Goal: Task Accomplishment & Management: Complete application form

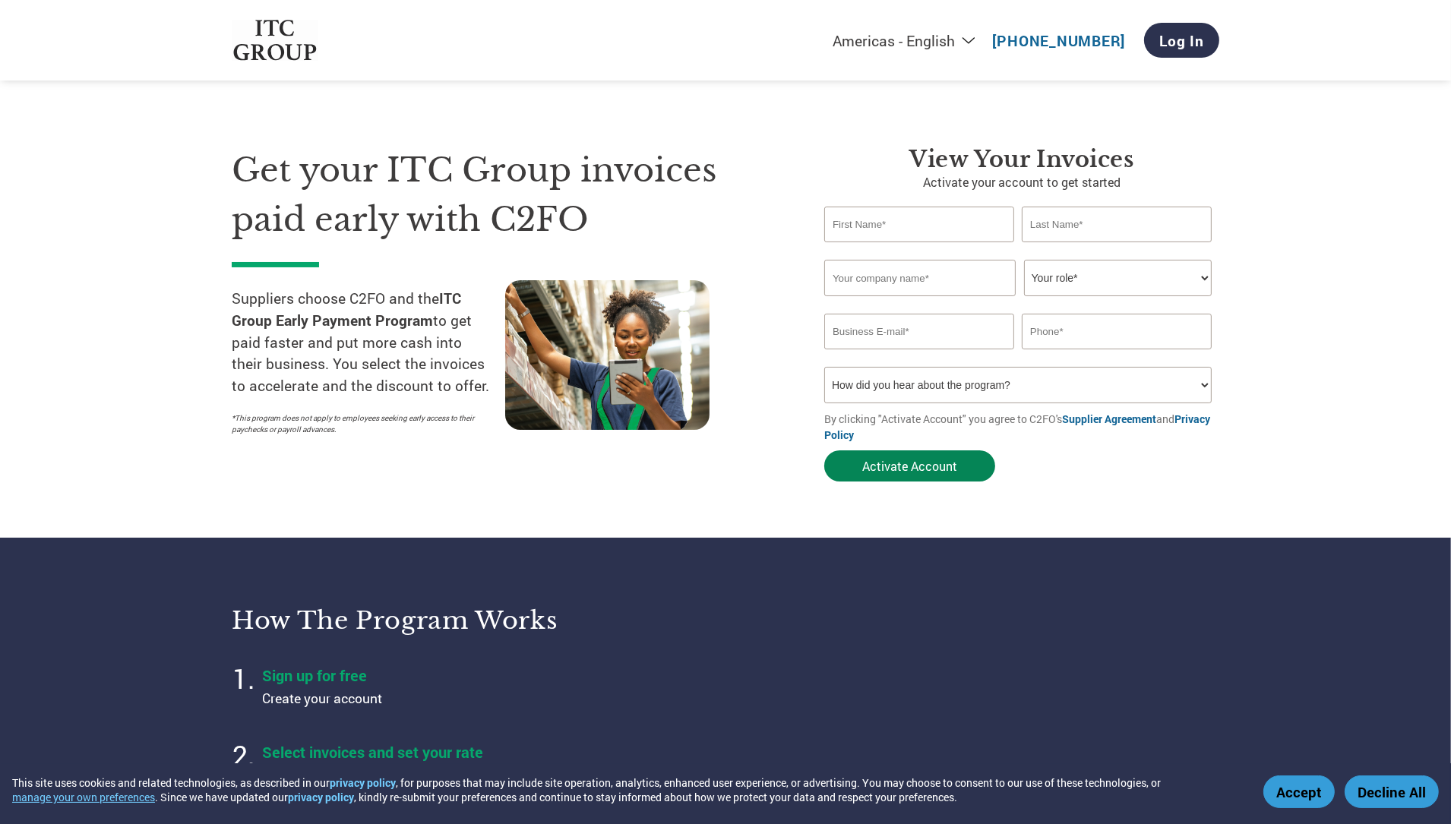
click at [926, 463] on button "Activate Account" at bounding box center [909, 466] width 171 height 31
click at [1012, 392] on select "How did you hear about the program? Received a letter Email Social Media Online…" at bounding box center [1017, 385] width 387 height 36
select select "Email"
click at [824, 368] on select "How did you hear about the program? Received a letter Email Social Media Online…" at bounding box center [1017, 385] width 387 height 36
click at [891, 228] on input "text" at bounding box center [919, 225] width 190 height 36
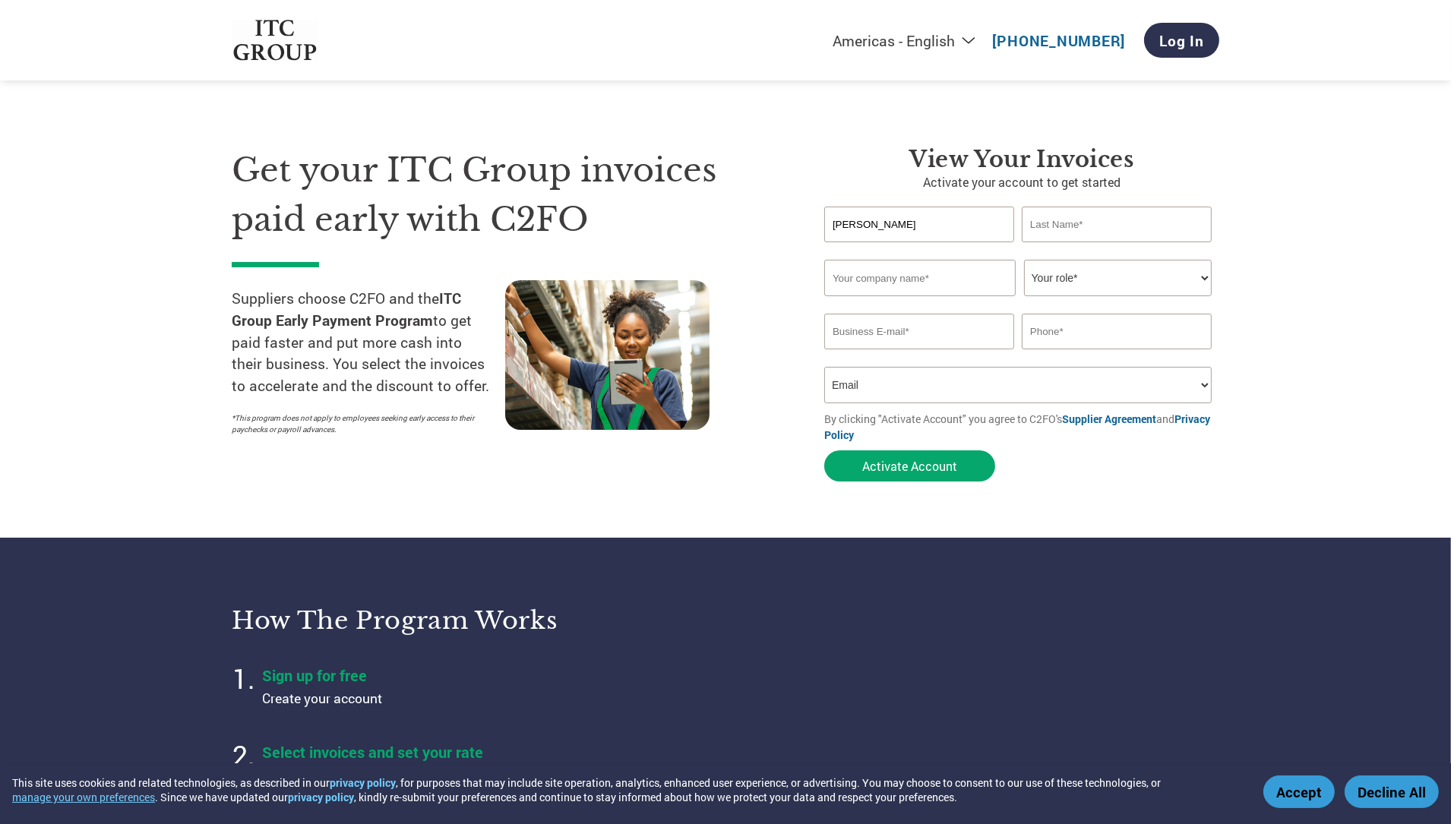
type input "[PERSON_NAME]"
click at [1058, 231] on input "text" at bounding box center [1117, 225] width 190 height 36
type input "[PERSON_NAME]"
click at [941, 299] on div "Invalid company name or company name is too long" at bounding box center [1017, 303] width 387 height 10
click at [878, 284] on input "text" at bounding box center [919, 278] width 191 height 36
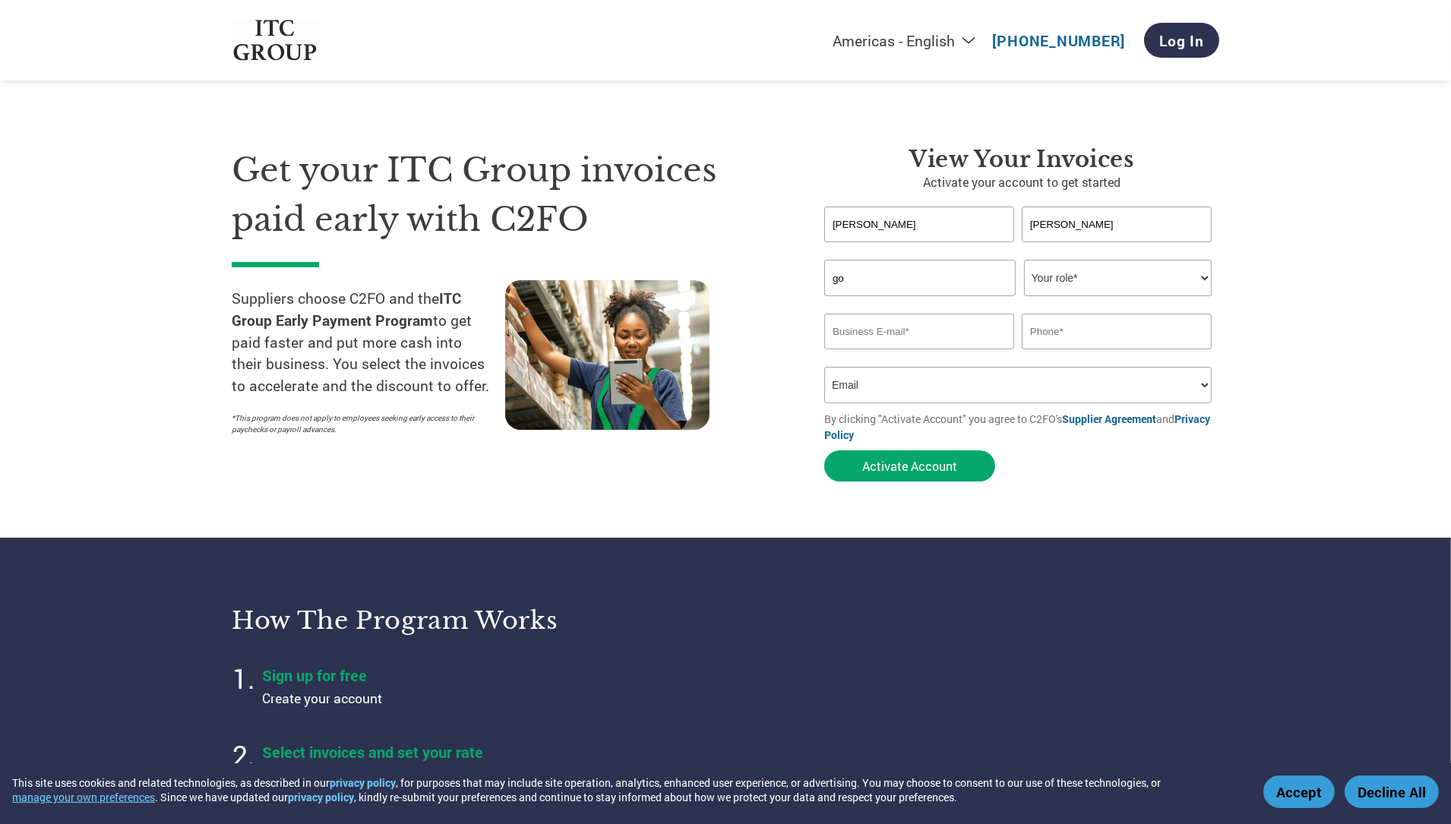
type input "g"
click at [984, 279] on input "GODAVARITECH INDUSTRIAL SOLUTIONS PRIVATE LIMITED" at bounding box center [919, 278] width 191 height 36
type input "G"
type input "GISPL"
click at [1123, 284] on select "Your role* CFO Controller Credit Manager Finance Director Treasurer CEO Preside…" at bounding box center [1118, 278] width 188 height 36
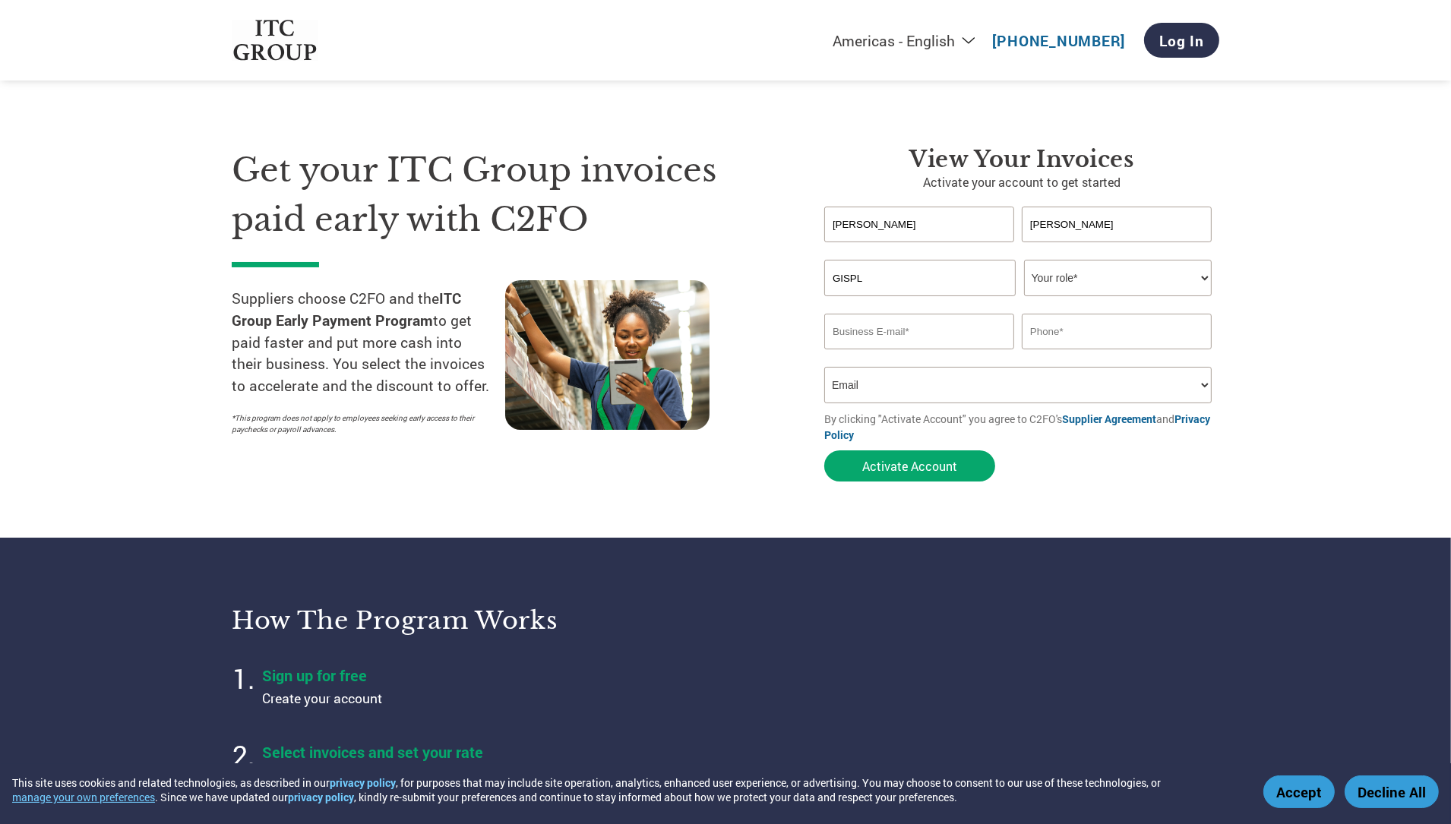
select select "OFFICE_MANAGER"
click at [1024, 260] on select "Your role* CFO Controller Credit Manager Finance Director Treasurer CEO Preside…" at bounding box center [1118, 278] width 188 height 36
click at [988, 327] on input "email" at bounding box center [919, 332] width 190 height 36
type input "[EMAIL_ADDRESS][DOMAIN_NAME]"
type input "7080543344"
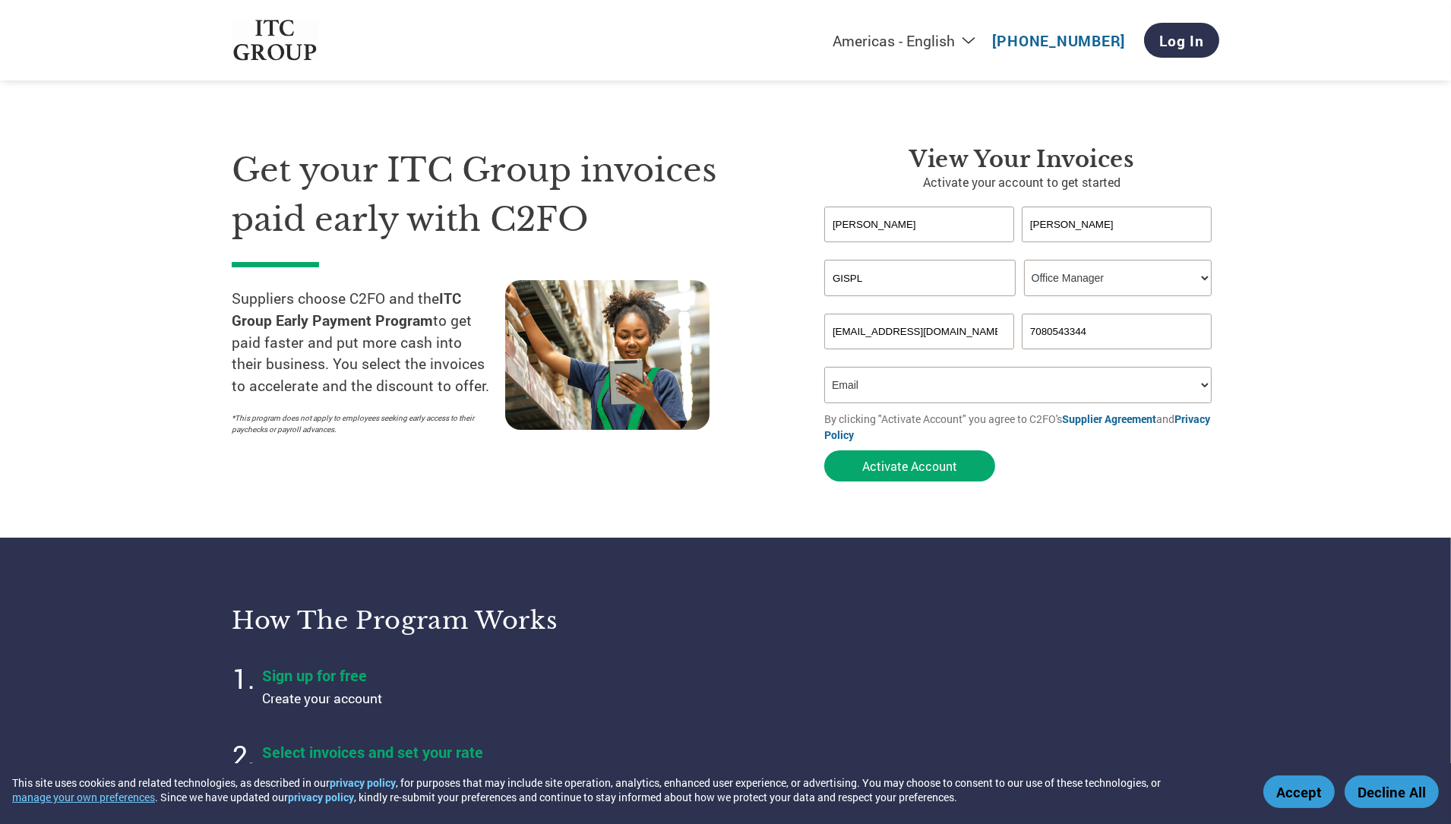
click at [1205, 392] on select "How did you hear about the program? Received a letter Email Social Media Online…" at bounding box center [1017, 385] width 387 height 36
click at [824, 368] on select "How did you hear about the program? Received a letter Email Social Media Online…" at bounding box center [1017, 385] width 387 height 36
click at [946, 474] on button "Activate Account" at bounding box center [909, 466] width 171 height 31
click at [858, 330] on input "[EMAIL_ADDRESS][DOMAIN_NAME]" at bounding box center [919, 332] width 190 height 36
click at [900, 376] on select "How did you hear about the program? Received a letter Email Social Media Online…" at bounding box center [1017, 385] width 387 height 36
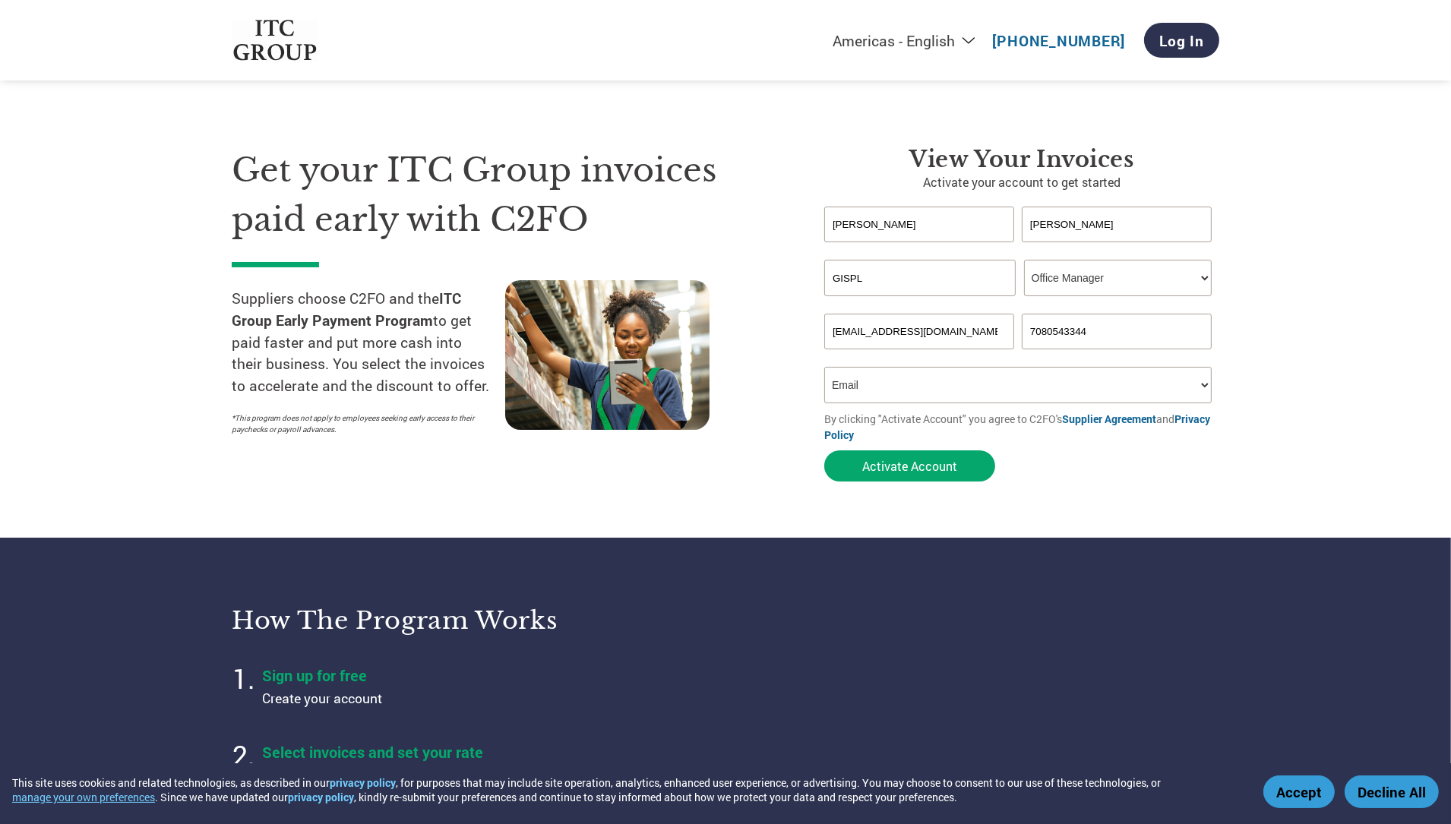
click at [900, 376] on select "How did you hear about the program? Received a letter Email Social Media Online…" at bounding box center [1017, 385] width 387 height 36
click at [1001, 338] on input "[EMAIL_ADDRESS][DOMAIN_NAME]" at bounding box center [919, 332] width 190 height 36
type input "M"
type input "[PERSON_NAME][EMAIL_ADDRESS][DOMAIN_NAME]"
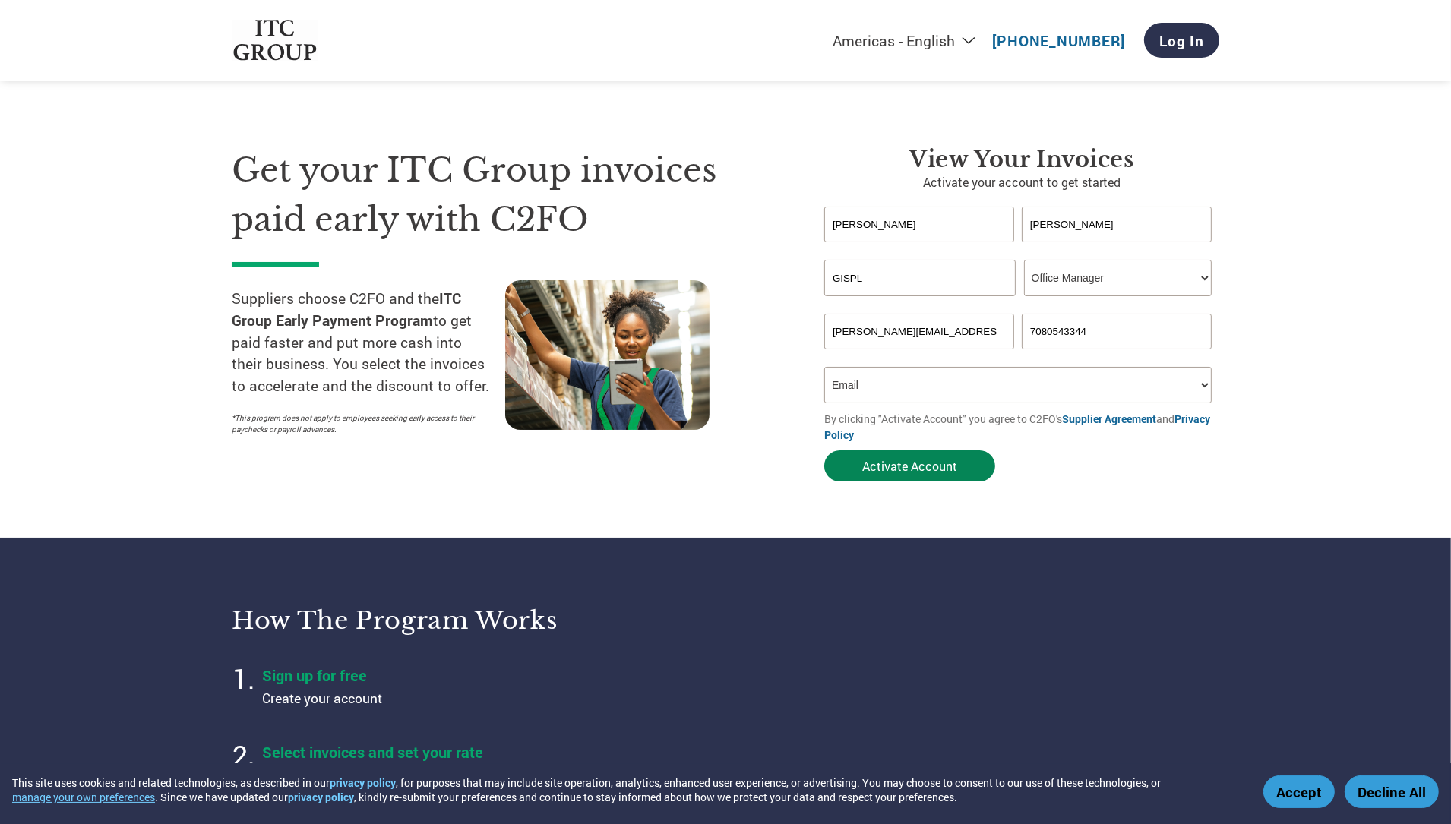
click at [924, 476] on button "Activate Account" at bounding box center [909, 466] width 171 height 31
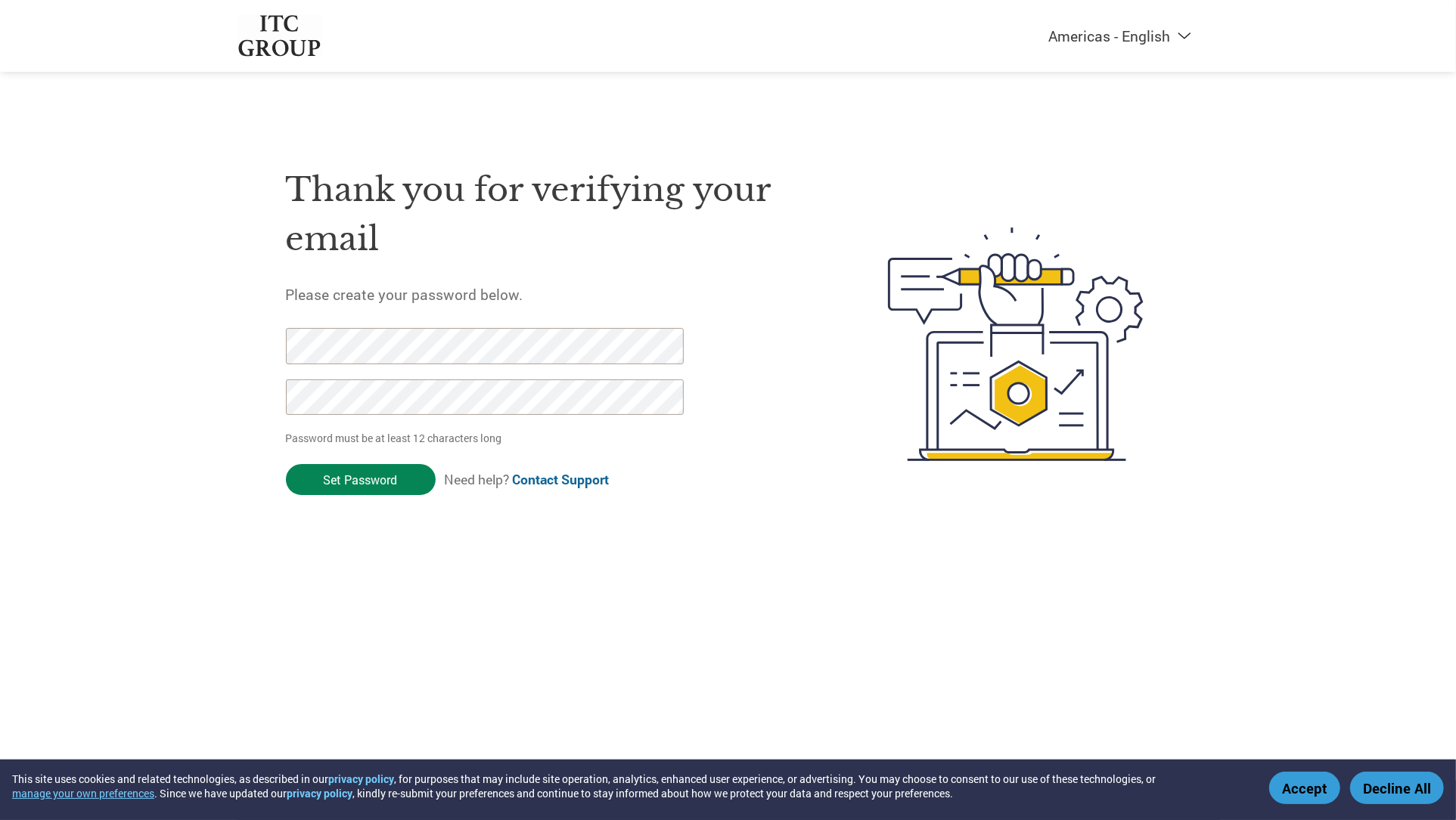
click at [404, 480] on input "Set Password" at bounding box center [360, 480] width 149 height 31
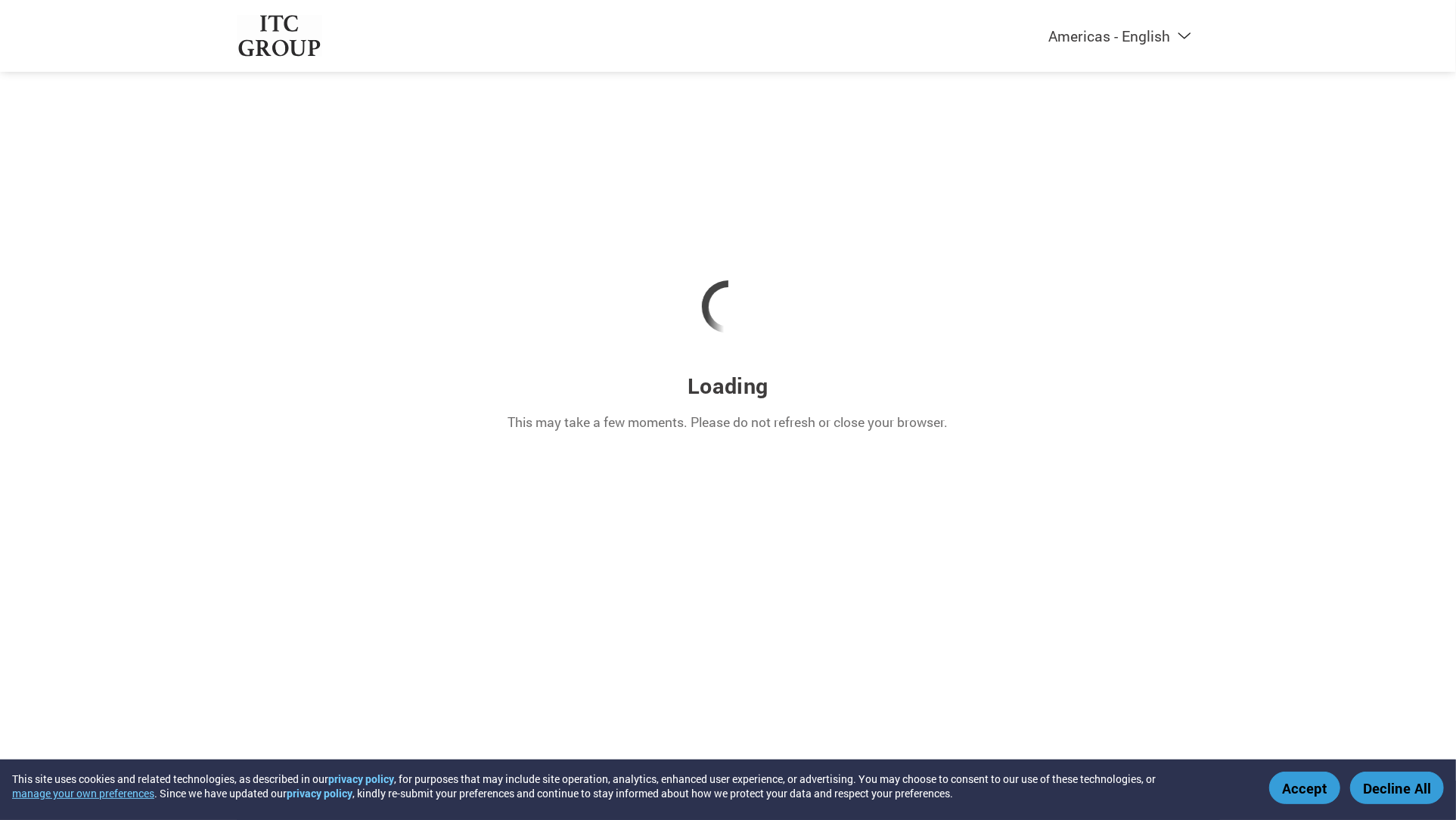
click at [1305, 791] on button "Accept" at bounding box center [1304, 788] width 71 height 33
